Goal: Entertainment & Leisure: Consume media (video, audio)

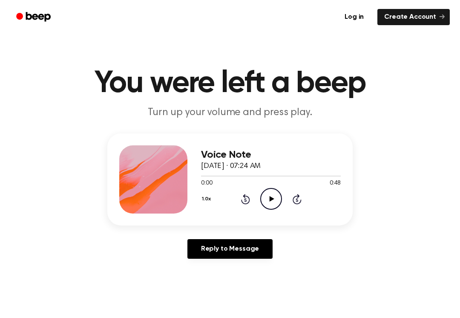
click at [272, 191] on icon "Play Audio" at bounding box center [271, 199] width 22 height 22
click at [271, 196] on icon "Pause Audio" at bounding box center [271, 199] width 22 height 22
click at [274, 205] on icon "Play Audio" at bounding box center [271, 199] width 22 height 22
click at [241, 198] on icon "Rewind 5 seconds" at bounding box center [245, 198] width 9 height 11
click at [269, 198] on icon "Pause Audio" at bounding box center [271, 199] width 22 height 22
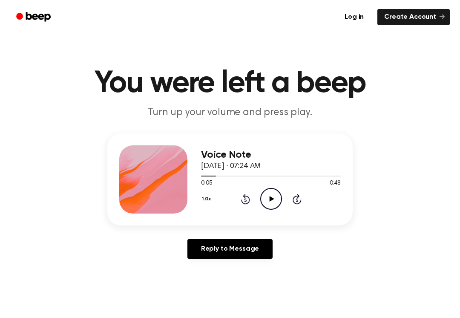
click at [242, 200] on icon at bounding box center [245, 199] width 9 height 10
click at [274, 199] on icon "Play Audio" at bounding box center [271, 199] width 22 height 22
click at [272, 204] on icon "Pause Audio" at bounding box center [271, 199] width 22 height 22
click at [266, 203] on icon "Play Audio" at bounding box center [271, 199] width 22 height 22
click at [269, 201] on icon at bounding box center [271, 199] width 4 height 6
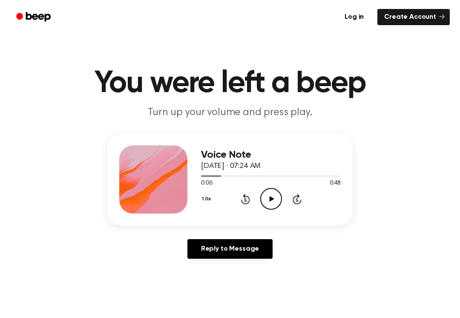
click at [271, 195] on icon "Play Audio" at bounding box center [271, 199] width 22 height 22
click at [266, 195] on icon "Pause Audio" at bounding box center [271, 199] width 22 height 22
click at [272, 198] on icon at bounding box center [271, 199] width 5 height 6
click at [272, 192] on icon "Pause Audio" at bounding box center [271, 199] width 22 height 22
click at [273, 205] on icon "Play Audio" at bounding box center [271, 199] width 22 height 22
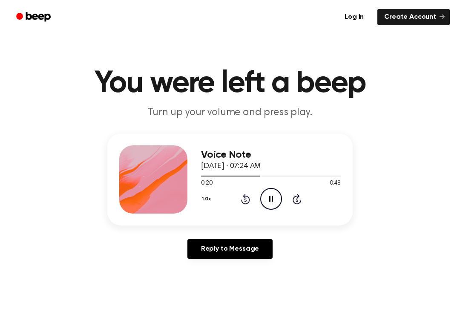
click at [273, 202] on icon "Pause Audio" at bounding box center [271, 199] width 22 height 22
click at [271, 201] on icon "Play Audio" at bounding box center [271, 199] width 22 height 22
click at [247, 197] on icon at bounding box center [245, 199] width 9 height 10
click at [270, 203] on icon "Pause Audio" at bounding box center [271, 199] width 22 height 22
click at [272, 202] on icon "Play Audio" at bounding box center [271, 199] width 22 height 22
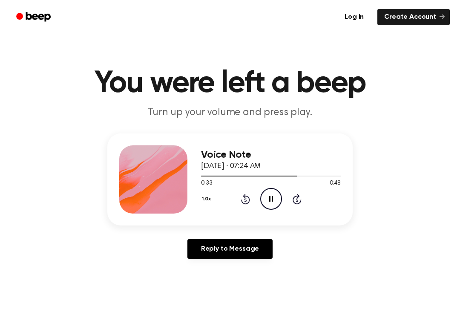
click at [269, 202] on icon "Pause Audio" at bounding box center [271, 199] width 22 height 22
click at [264, 196] on icon "Play Audio" at bounding box center [271, 199] width 22 height 22
click at [248, 198] on icon at bounding box center [245, 199] width 9 height 10
click at [272, 200] on icon at bounding box center [271, 199] width 4 height 6
click at [272, 200] on icon "Play Audio" at bounding box center [271, 199] width 22 height 22
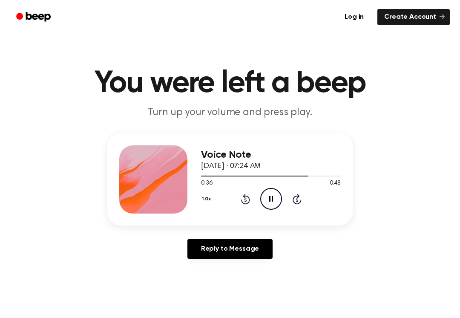
click at [249, 202] on icon at bounding box center [245, 199] width 9 height 10
click at [268, 198] on icon "Pause Audio" at bounding box center [271, 199] width 22 height 22
